Goal: Navigation & Orientation: Find specific page/section

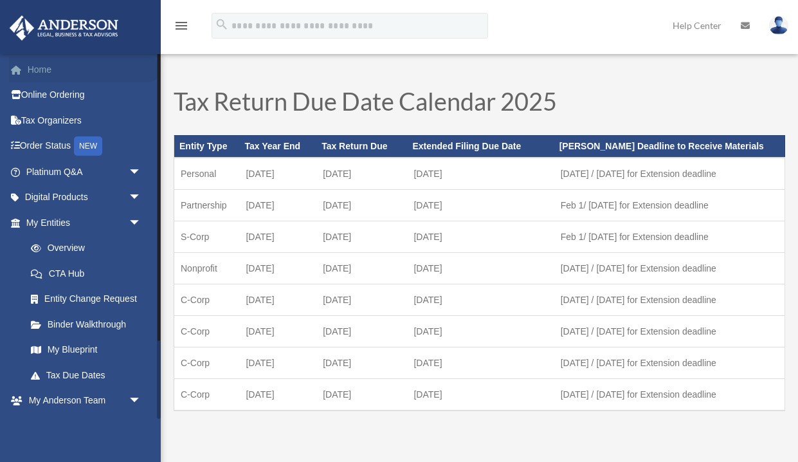
click at [41, 69] on link "Home" at bounding box center [85, 70] width 152 height 26
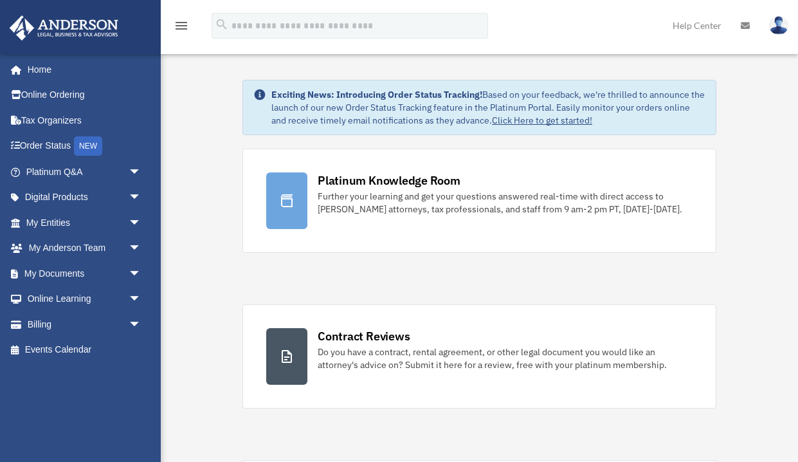
click at [742, 24] on icon at bounding box center [745, 25] width 9 height 9
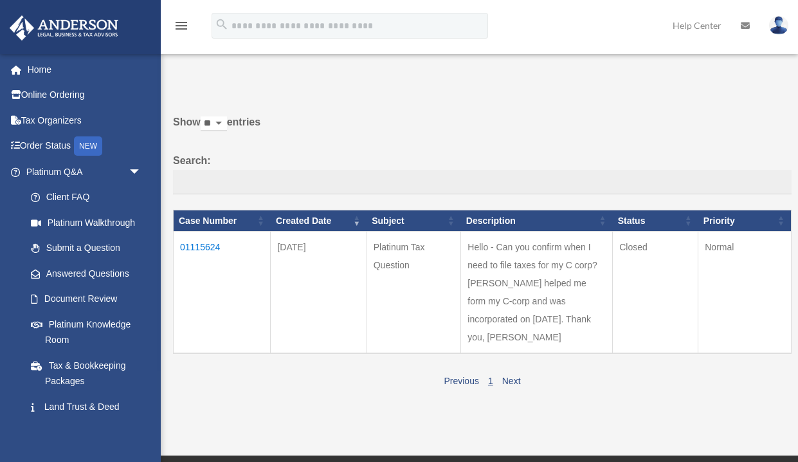
click at [197, 245] on td "01115624" at bounding box center [222, 293] width 97 height 122
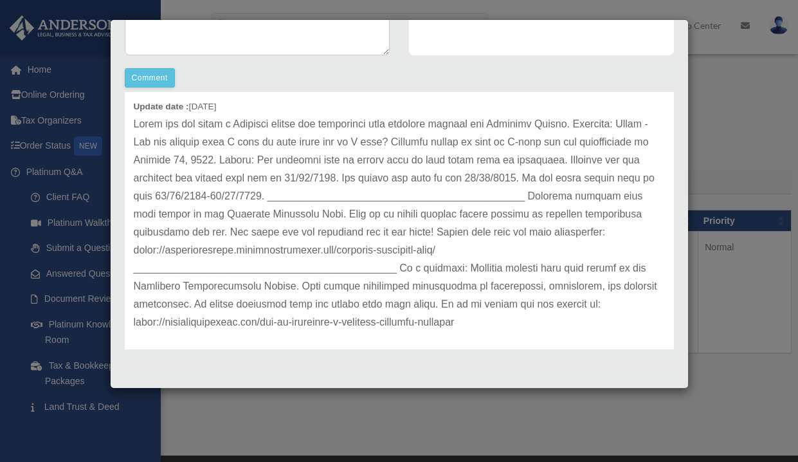
scroll to position [53, 0]
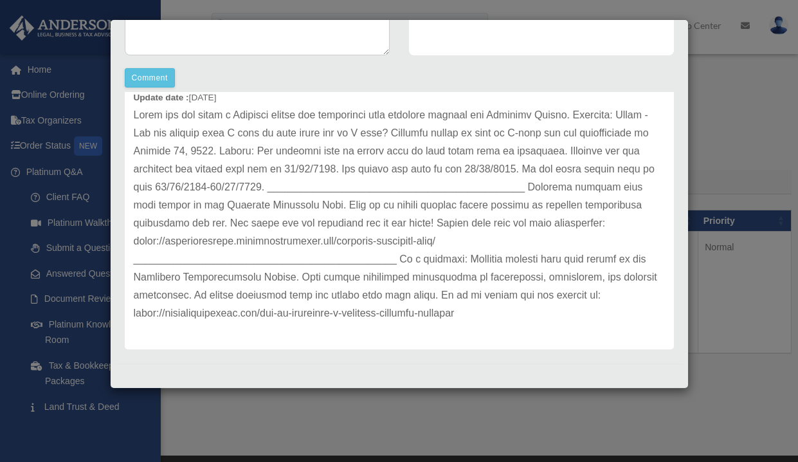
click at [753, 327] on div "Case Detail × Platinum Tax Question Case Number 01115624 Created Date September…" at bounding box center [399, 231] width 798 height 462
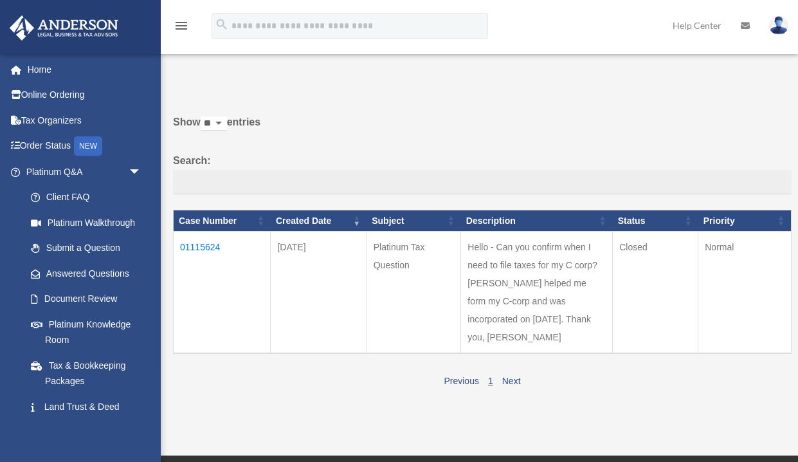
click at [753, 327] on td "Normal" at bounding box center [745, 293] width 93 height 122
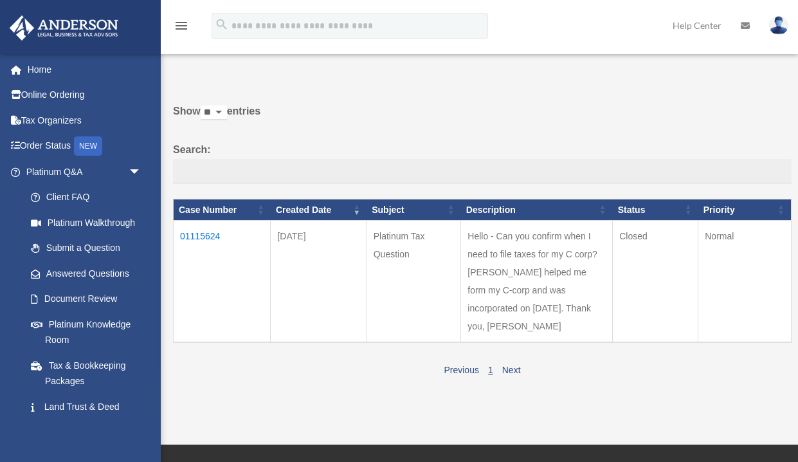
scroll to position [23, 0]
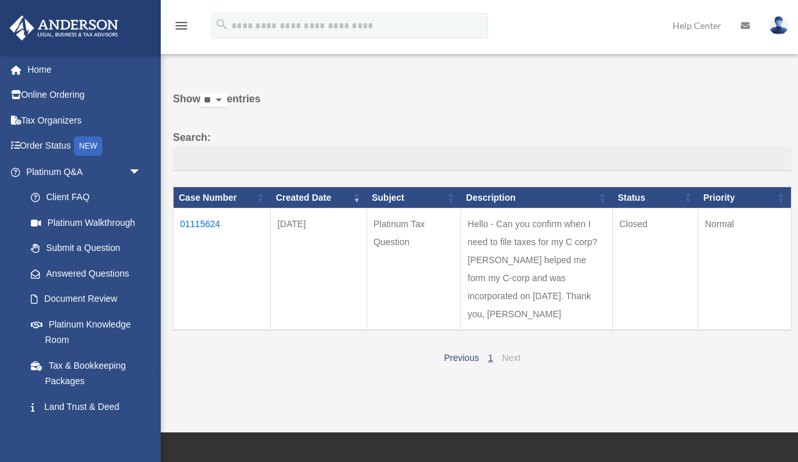
click at [507, 363] on link "Next" at bounding box center [511, 357] width 19 height 10
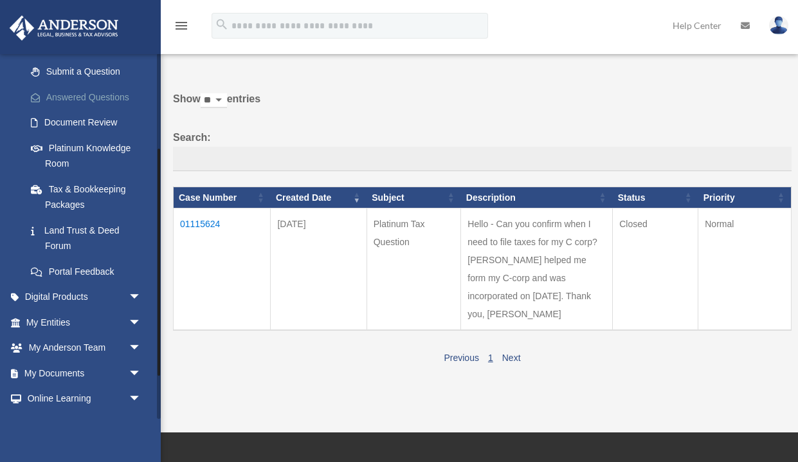
scroll to position [185, 0]
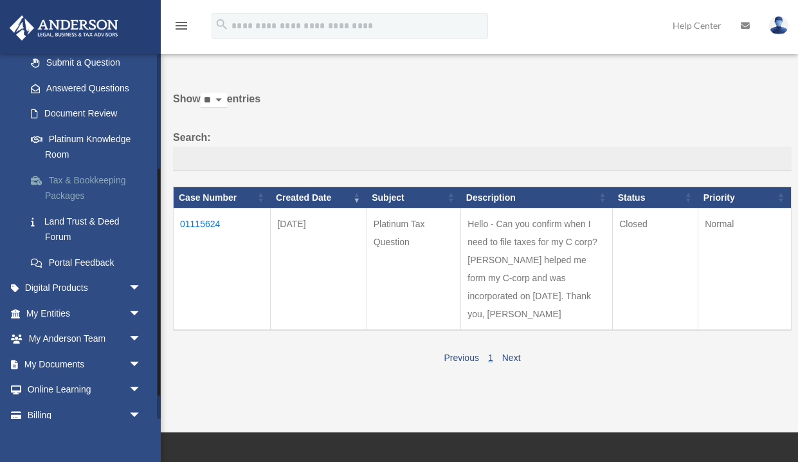
click at [77, 185] on link "Tax & Bookkeeping Packages" at bounding box center [89, 187] width 143 height 41
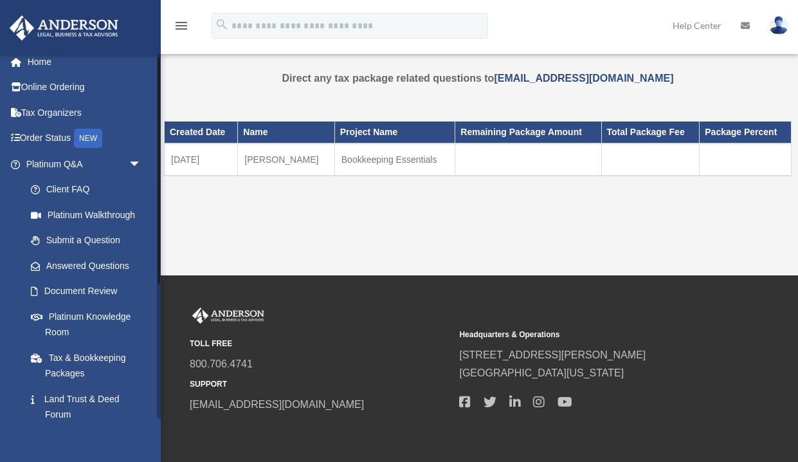
scroll to position [4, 0]
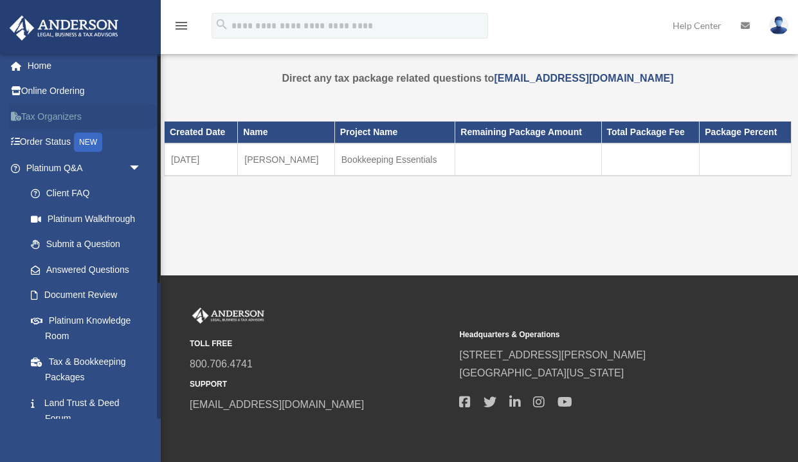
click at [49, 113] on link "Tax Organizers" at bounding box center [85, 117] width 152 height 26
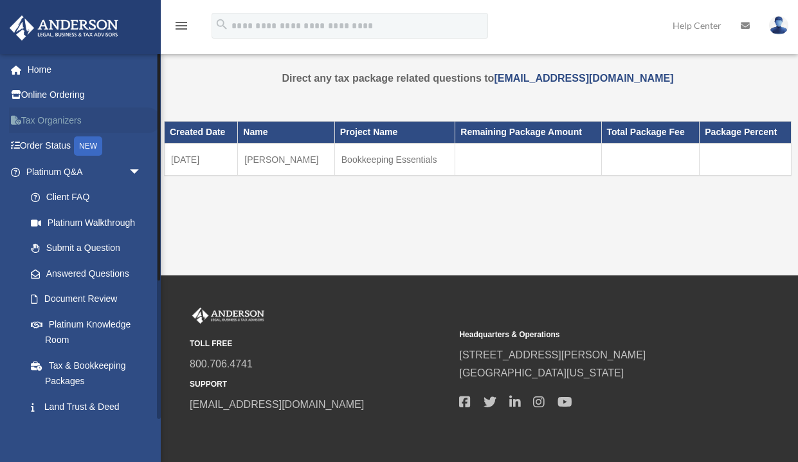
click at [53, 112] on link "Tax Organizers" at bounding box center [85, 120] width 152 height 26
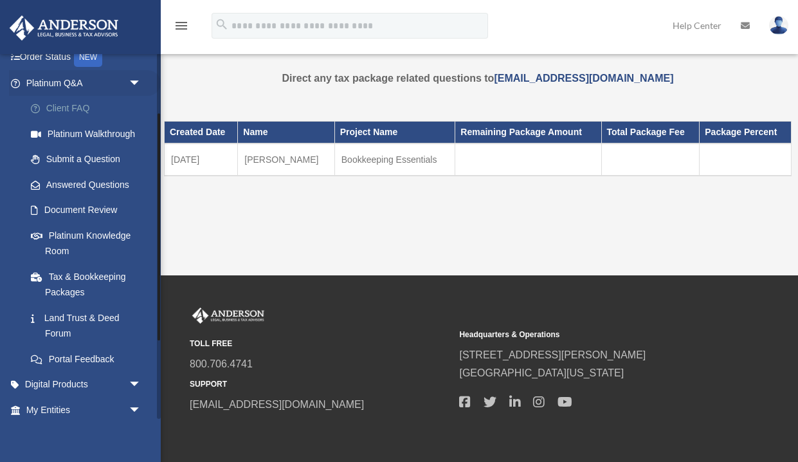
scroll to position [100, 0]
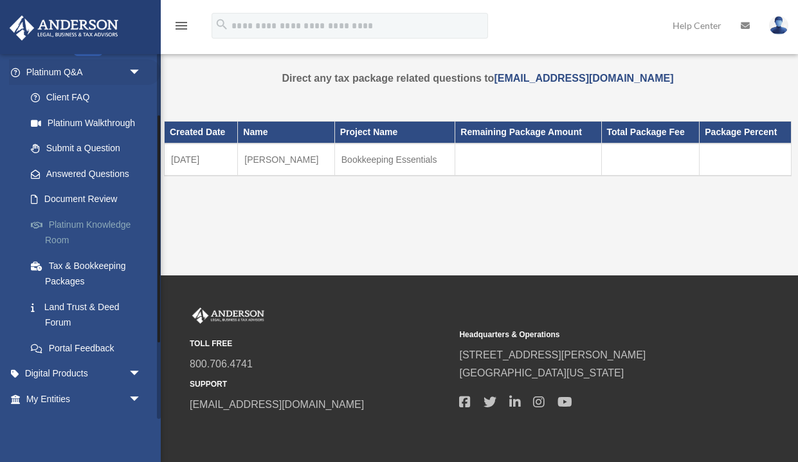
click at [94, 226] on link "Platinum Knowledge Room" at bounding box center [89, 232] width 143 height 41
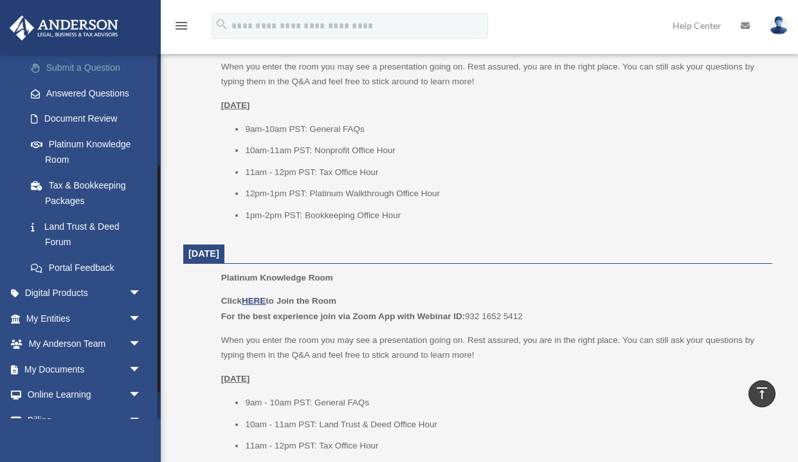
scroll to position [223, 0]
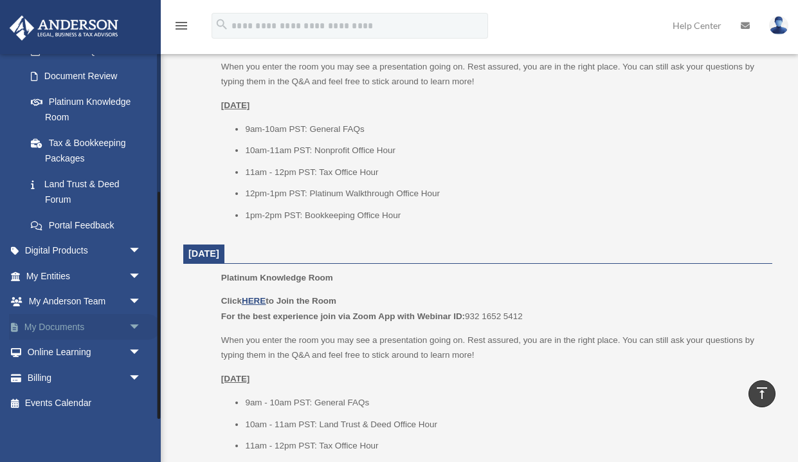
click at [129, 323] on span "arrow_drop_down" at bounding box center [142, 327] width 26 height 26
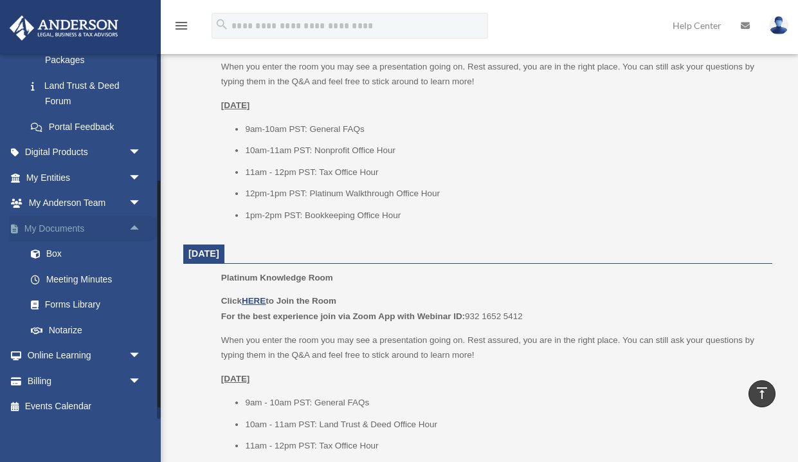
scroll to position [324, 0]
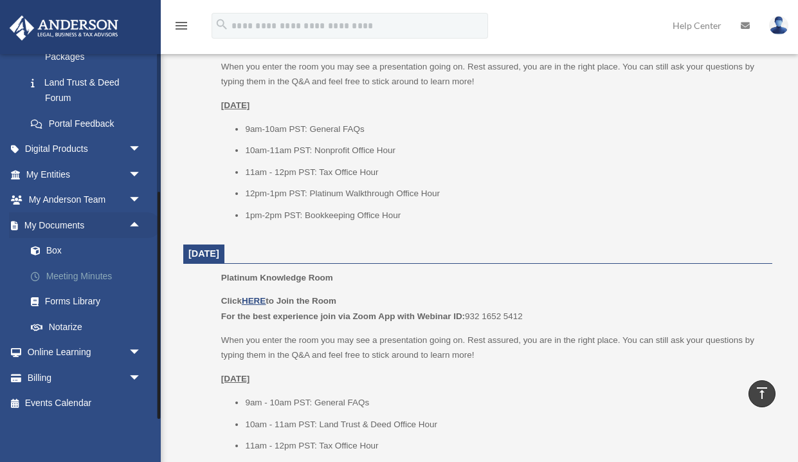
click at [62, 271] on link "Meeting Minutes" at bounding box center [89, 276] width 143 height 26
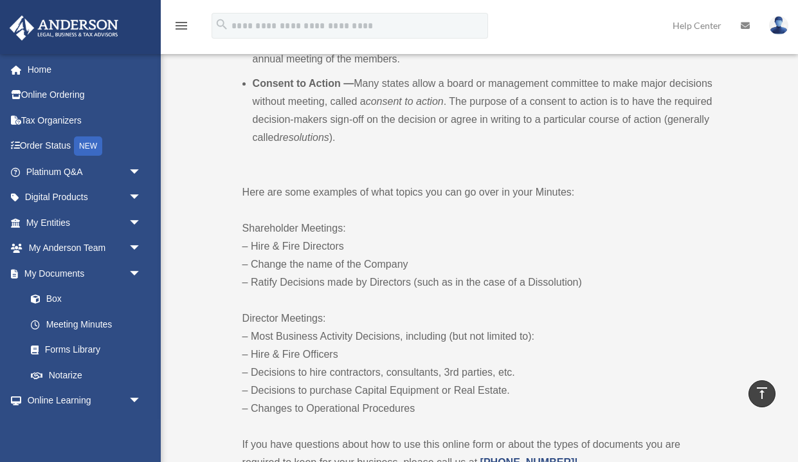
scroll to position [624, 0]
